Goal: Information Seeking & Learning: Learn about a topic

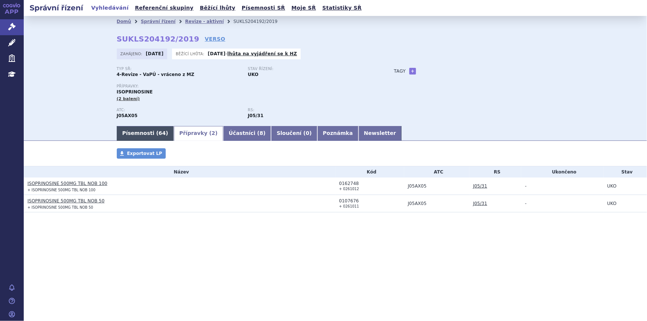
click at [149, 135] on link "Písemnosti ( 64 )" at bounding box center [145, 133] width 57 height 15
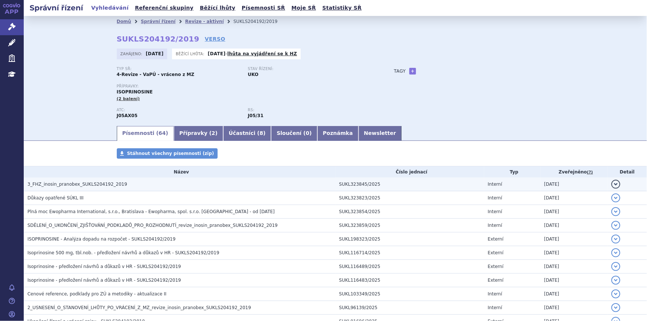
click at [108, 186] on span "3_FHZ_inosin_pranobex_SUKLS204192_2019" at bounding box center [77, 184] width 100 height 5
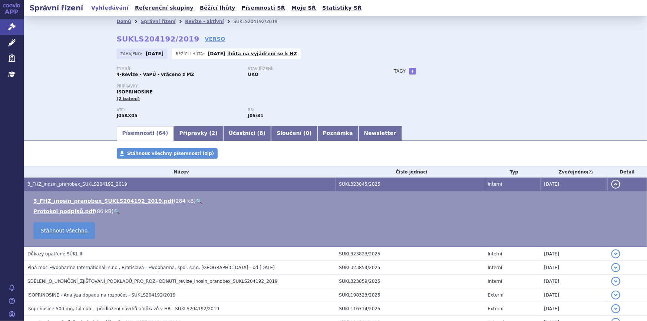
click at [196, 201] on link "🔍" at bounding box center [199, 201] width 6 height 6
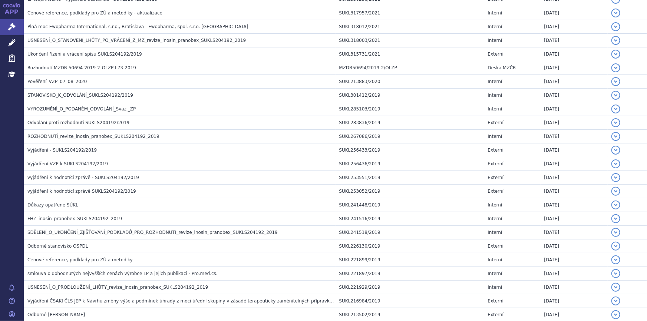
scroll to position [663, 0]
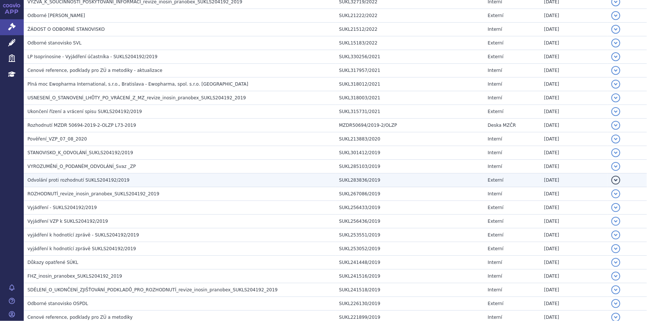
click at [105, 179] on span "Odvolání proti rozhodnutí SUKLS204192/2019" at bounding box center [78, 179] width 102 height 5
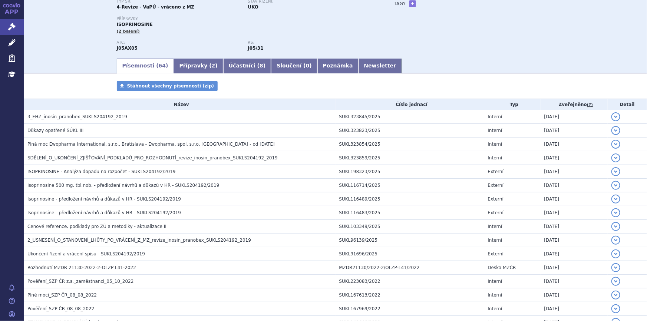
scroll to position [35, 0]
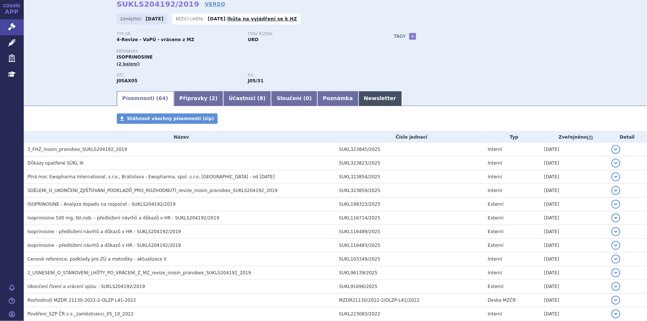
click at [358, 101] on link "Newsletter" at bounding box center [379, 98] width 43 height 15
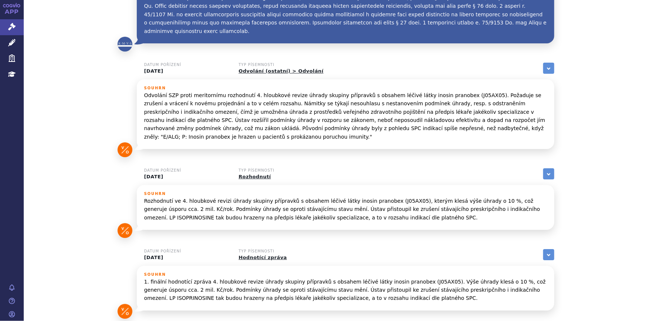
scroll to position [1260, 0]
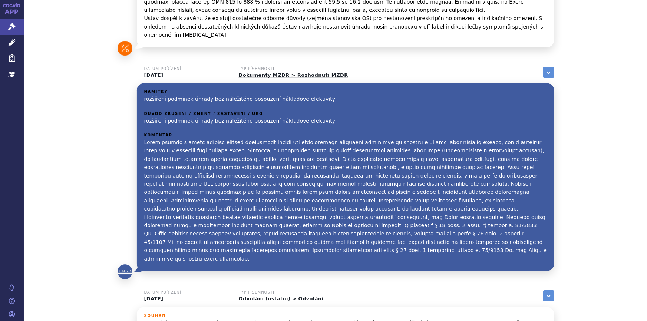
scroll to position [1057, 0]
